Goal: Find specific page/section: Find specific page/section

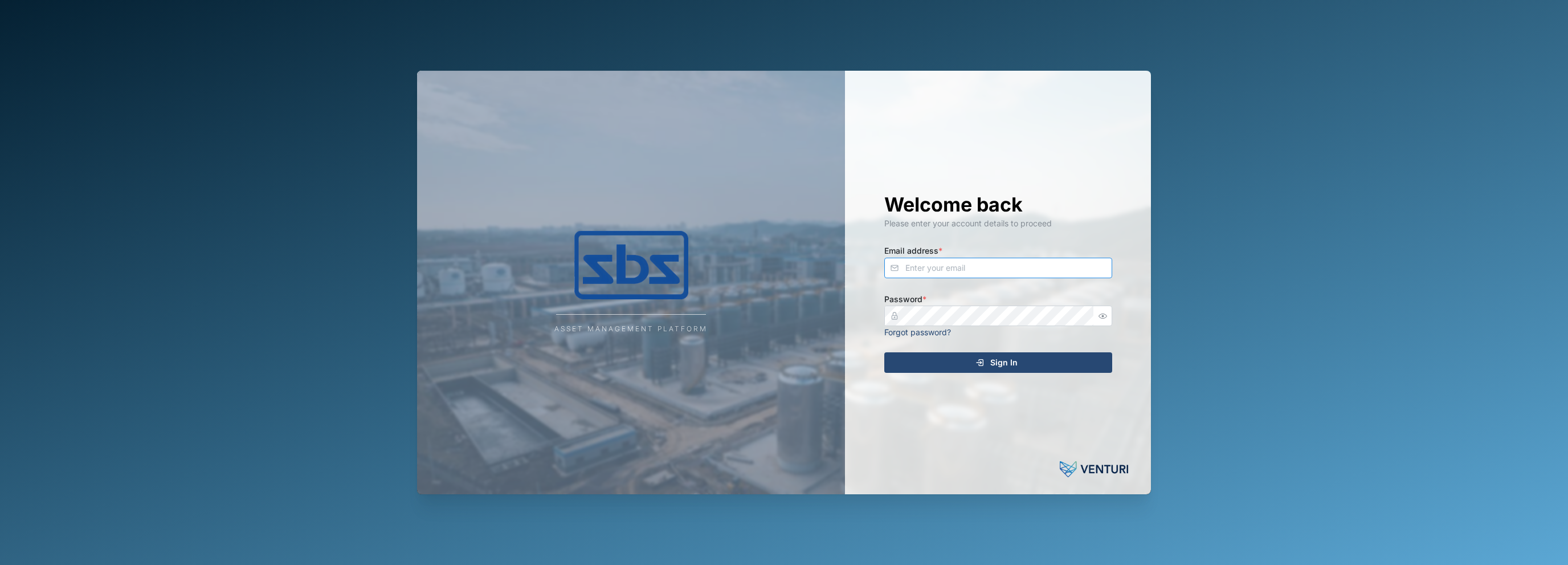
type input "[EMAIL_ADDRESS][DOMAIN_NAME]"
click at [994, 368] on span "Sign In" at bounding box center [1004, 363] width 27 height 20
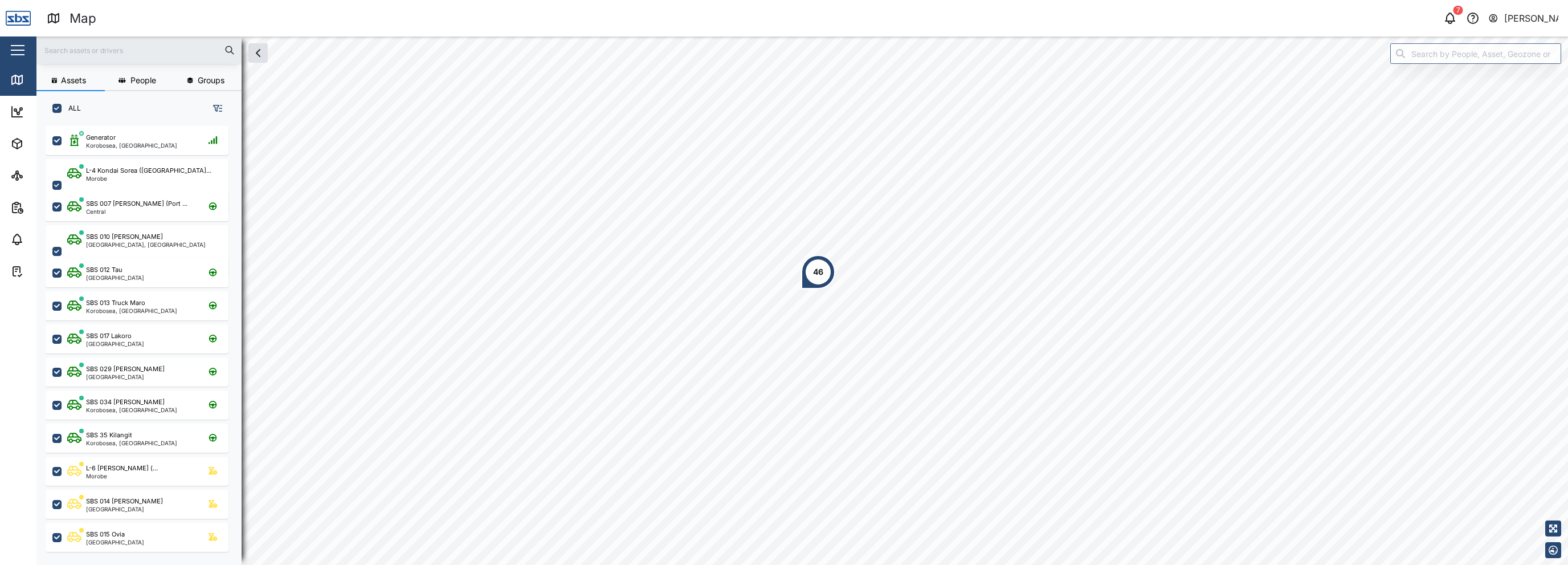
scroll to position [425, 178]
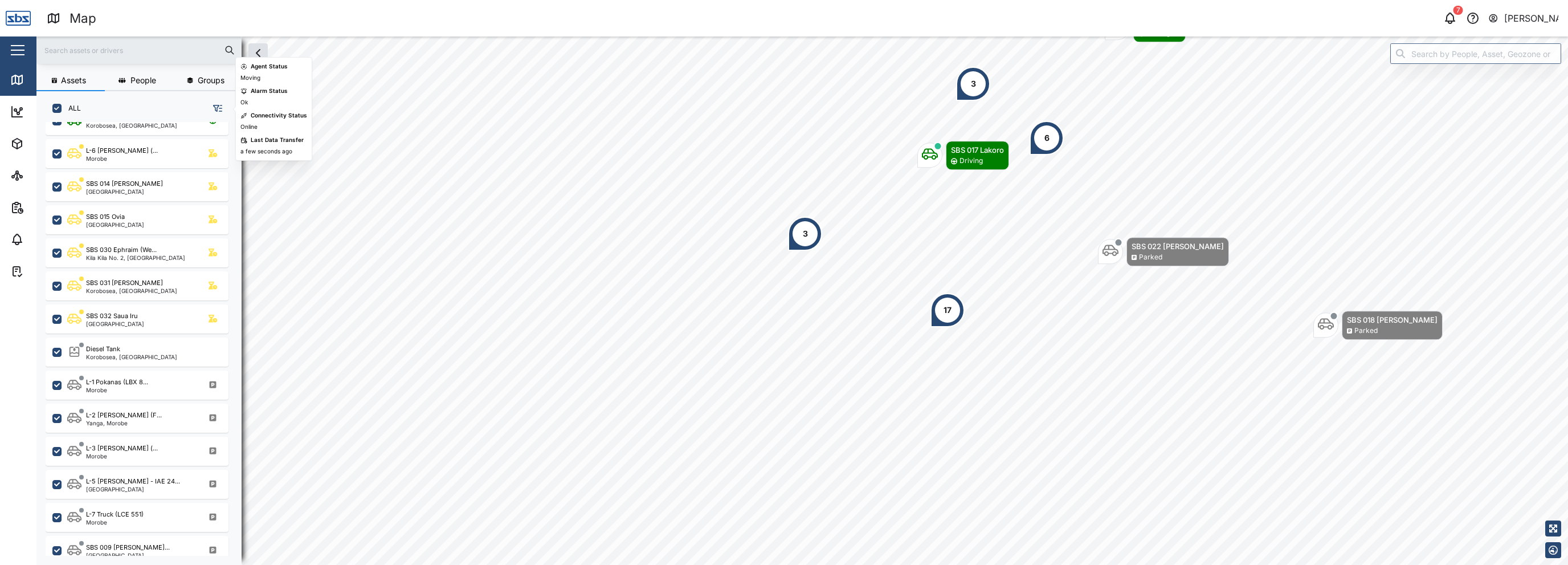
scroll to position [342, 0]
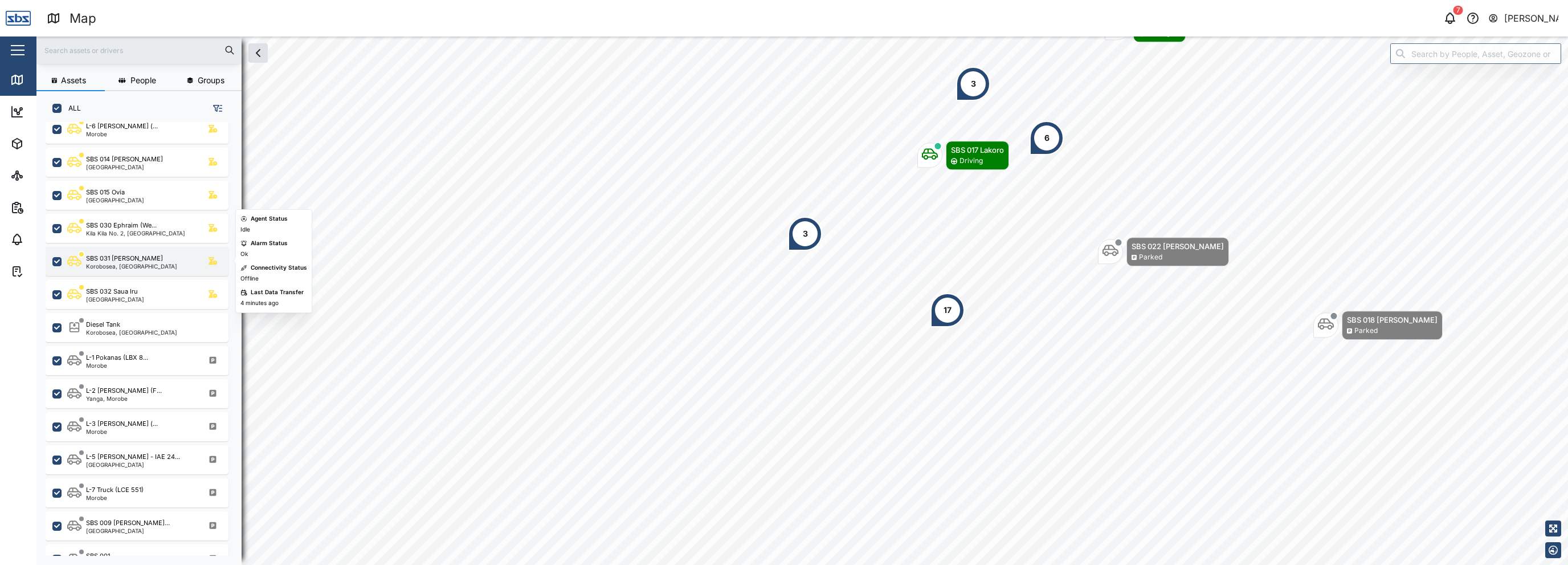
click at [130, 268] on div "Korobosea, [GEOGRAPHIC_DATA]" at bounding box center [131, 266] width 91 height 5
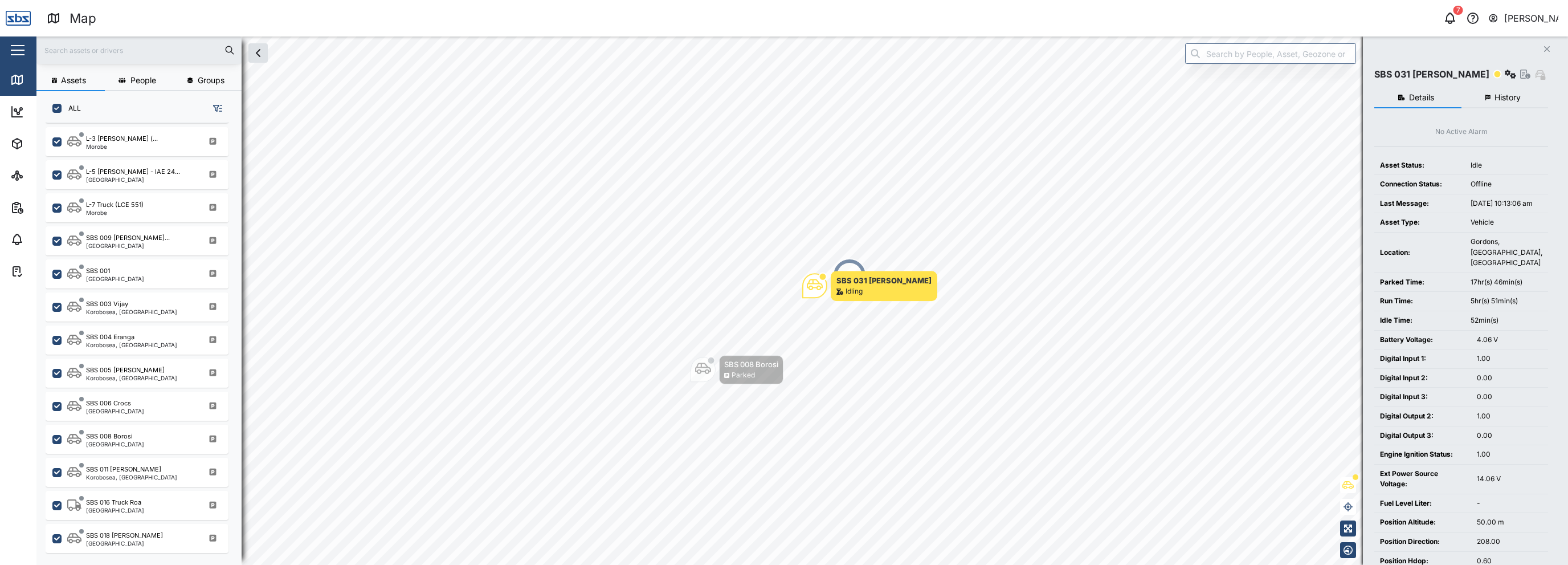
scroll to position [742, 0]
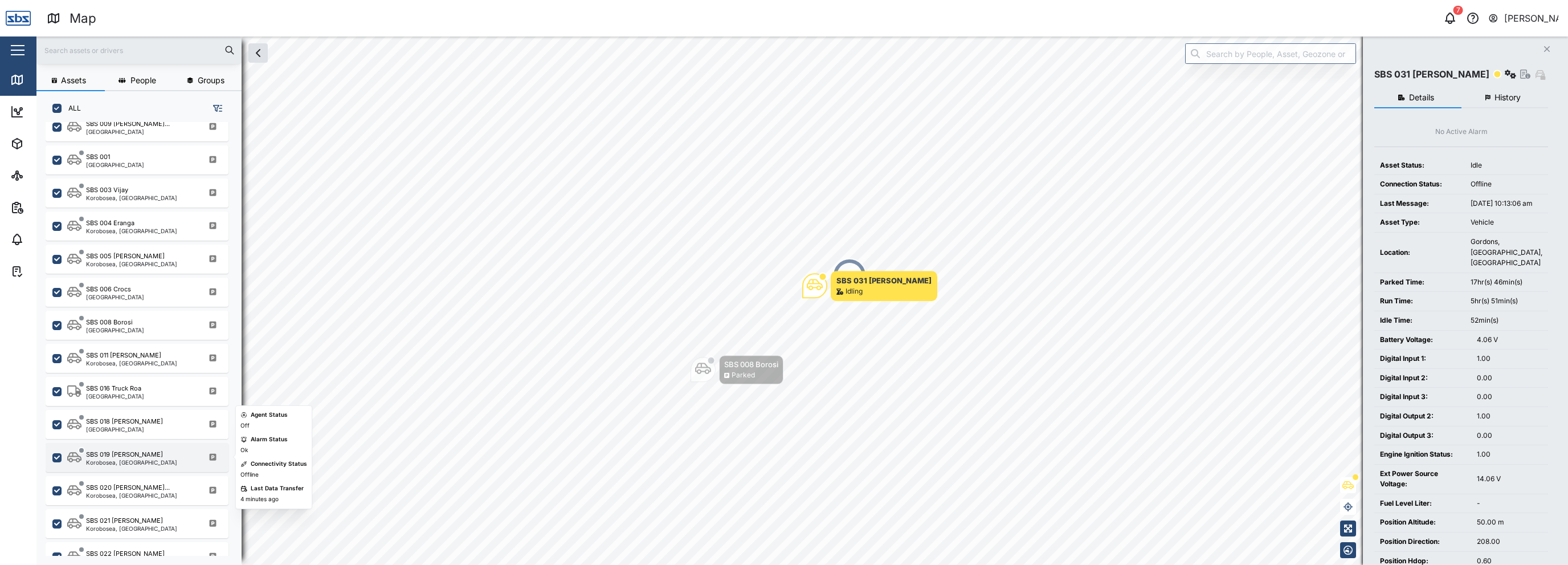
click at [124, 462] on div "Korobosea, [GEOGRAPHIC_DATA]" at bounding box center [131, 462] width 91 height 5
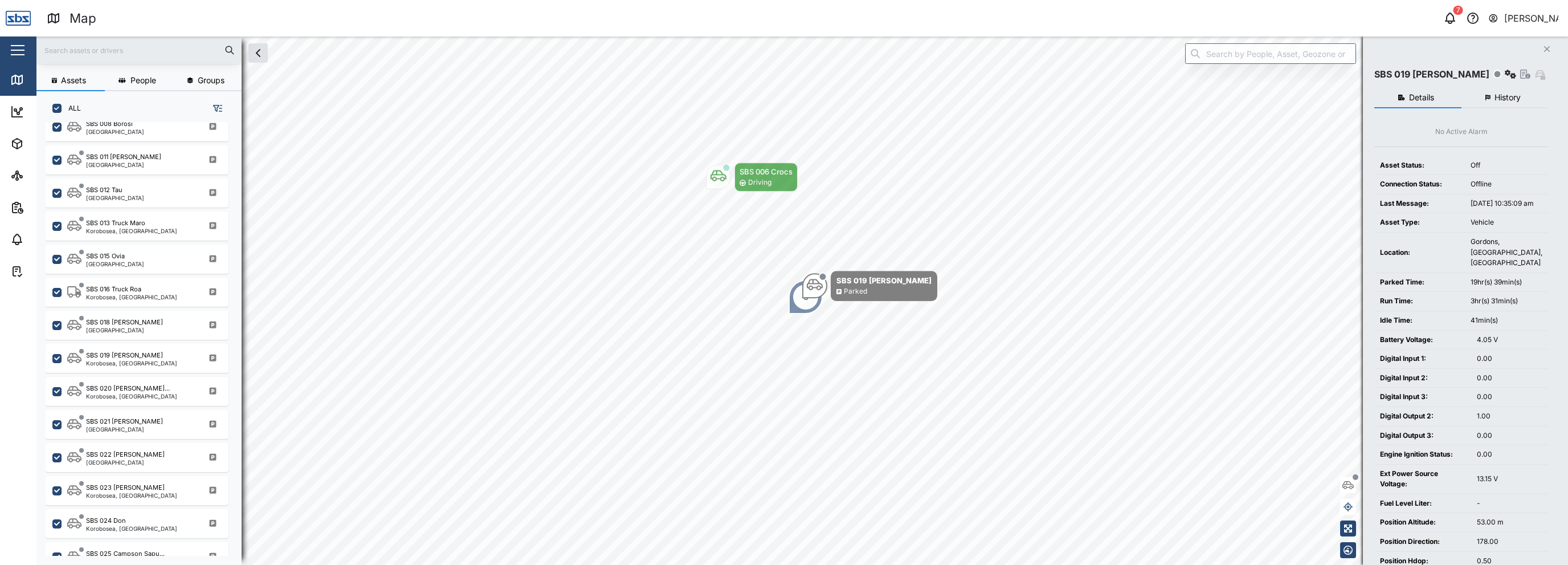
click at [1493, 21] on icon "button" at bounding box center [1493, 18] width 10 height 13
click at [1453, 78] on div "Sign Out" at bounding box center [1488, 73] width 123 height 13
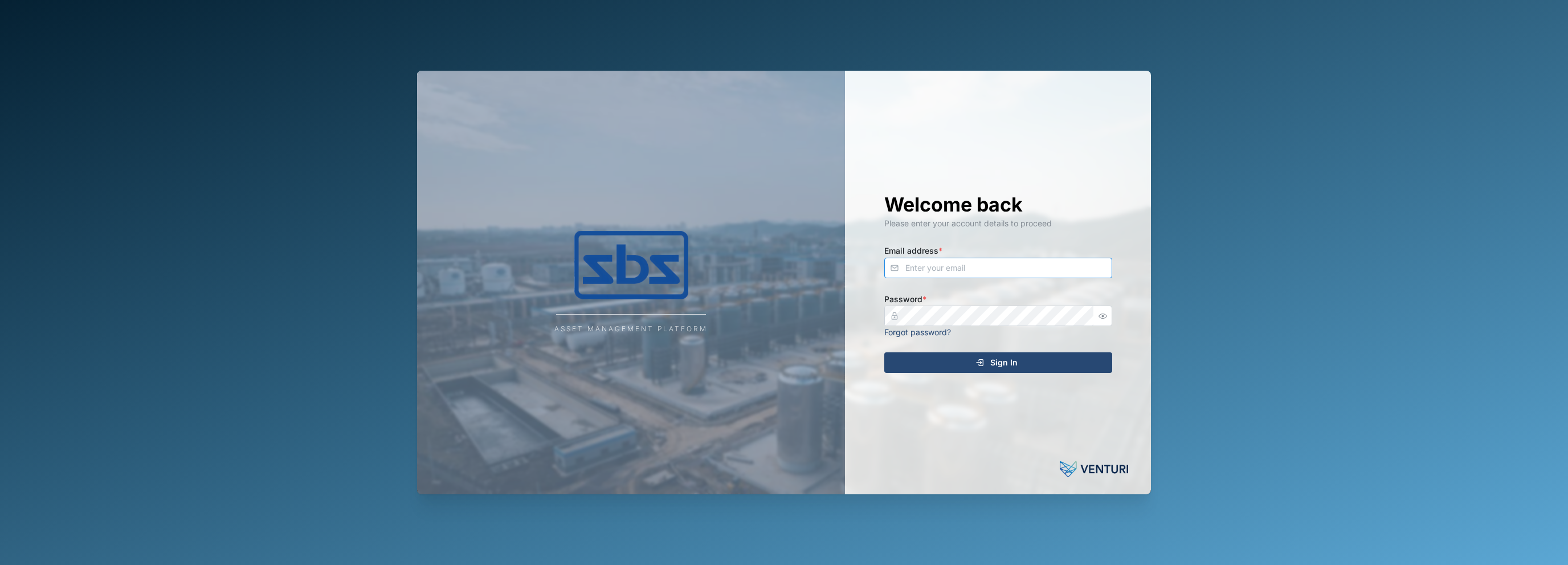
type input "[EMAIL_ADDRESS][DOMAIN_NAME]"
